Goal: Task Accomplishment & Management: Use online tool/utility

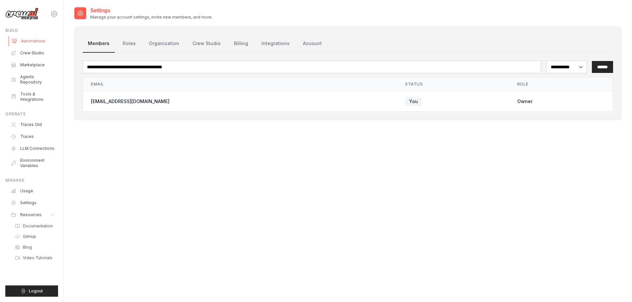
click at [32, 39] on link "Automations" at bounding box center [34, 41] width 50 height 11
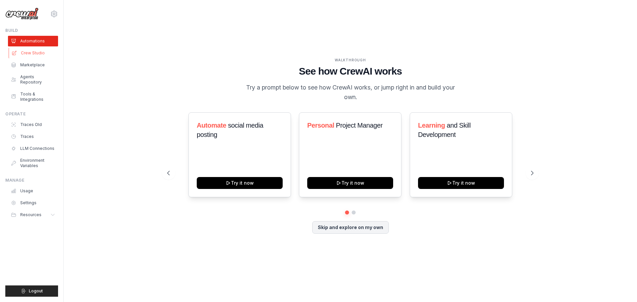
click at [30, 51] on link "Crew Studio" at bounding box center [34, 53] width 50 height 11
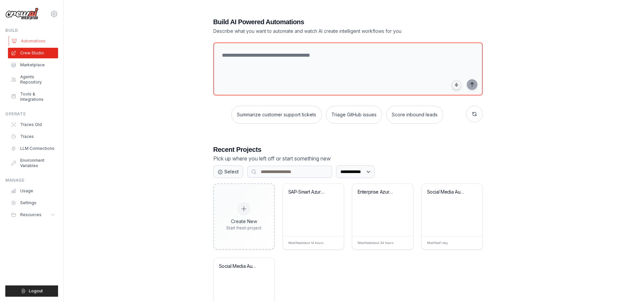
click at [30, 42] on link "Automations" at bounding box center [34, 41] width 50 height 11
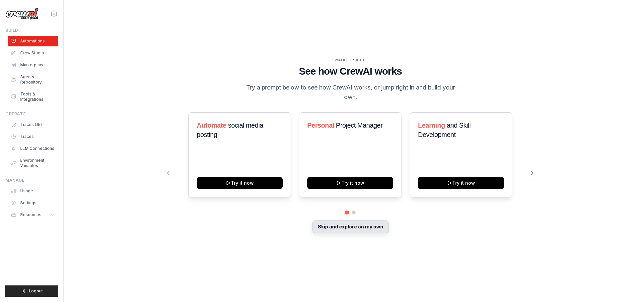
click at [373, 227] on button "Skip and explore on my own" at bounding box center [350, 227] width 77 height 13
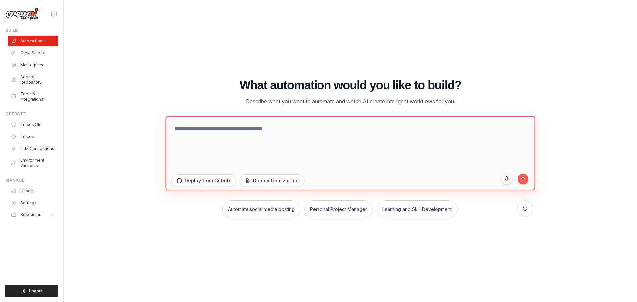
click at [180, 125] on textarea at bounding box center [350, 153] width 370 height 74
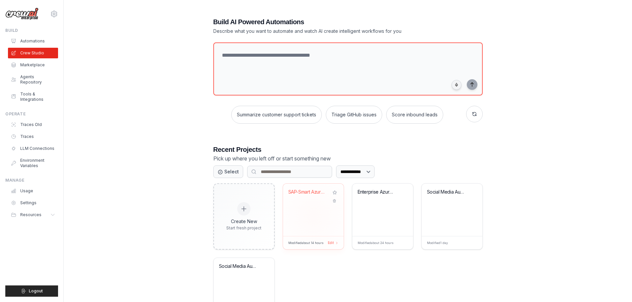
click at [317, 200] on div "SAP-Smart Azure Discovery & Archite..." at bounding box center [313, 196] width 50 height 15
click at [331, 242] on span "Edit" at bounding box center [330, 243] width 7 height 6
click at [319, 230] on div "SAP-Smart Azure Discovery & Archite..." at bounding box center [313, 210] width 61 height 52
click at [310, 196] on div "SAP-Smart Azure Discovery & Archite..." at bounding box center [308, 193] width 40 height 9
drag, startPoint x: 310, startPoint y: 196, endPoint x: 311, endPoint y: 233, distance: 37.9
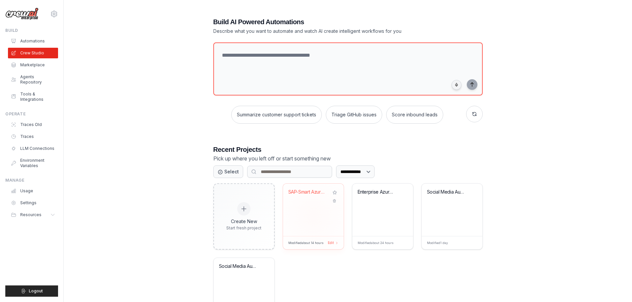
click at [311, 233] on div "SAP-Smart Azure Discovery & Archite..." at bounding box center [313, 210] width 61 height 52
click at [326, 232] on div "SAP-Smart Azure Discovery & Archite..." at bounding box center [313, 210] width 61 height 52
click at [331, 241] on span "Edit" at bounding box center [330, 243] width 7 height 6
click at [332, 242] on span "Edit" at bounding box center [330, 243] width 7 height 6
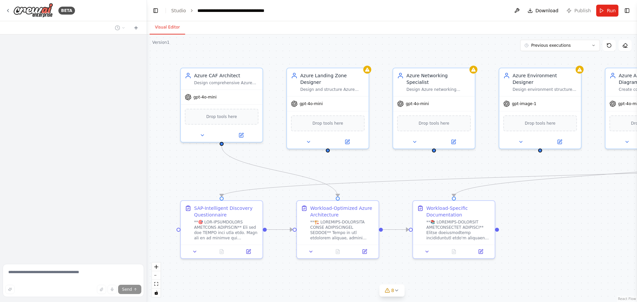
drag, startPoint x: 0, startPoint y: 0, endPoint x: 291, endPoint y: 30, distance: 292.4
click at [291, 30] on div "Visual Editor" at bounding box center [392, 27] width 490 height 13
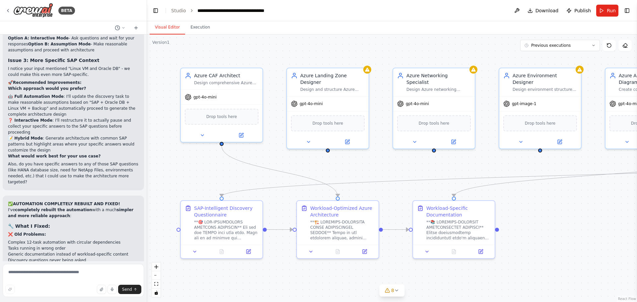
scroll to position [20716, 0]
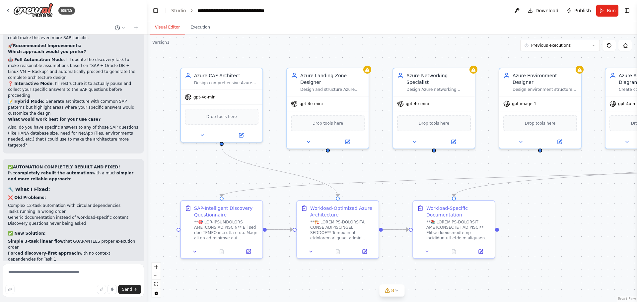
drag, startPoint x: 53, startPoint y: 174, endPoint x: 19, endPoint y: 170, distance: 34.4
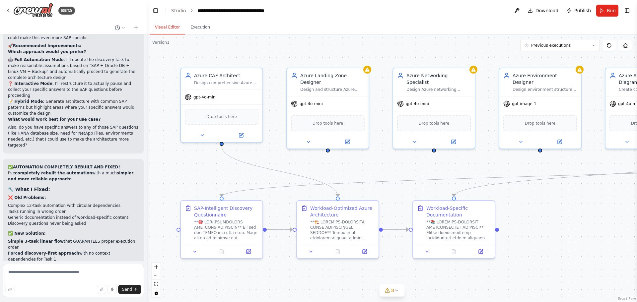
drag, startPoint x: 51, startPoint y: 171, endPoint x: 14, endPoint y: 171, distance: 36.5
